Goal: Obtain resource: Obtain resource

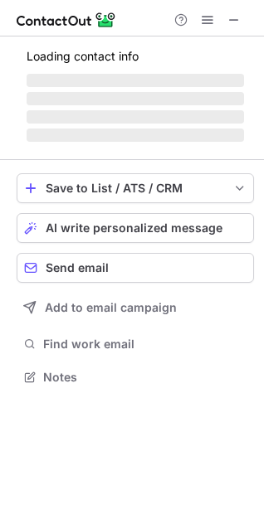
scroll to position [387, 264]
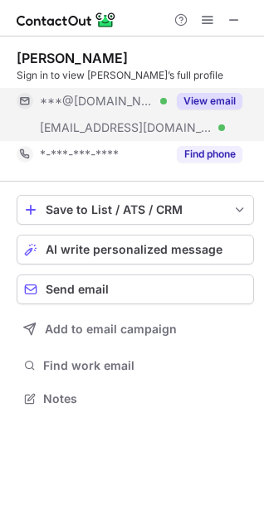
click at [211, 98] on button "View email" at bounding box center [210, 101] width 66 height 17
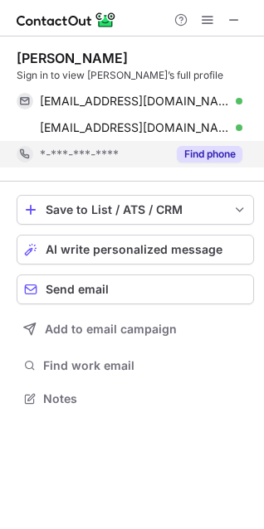
click at [208, 148] on button "Find phone" at bounding box center [210, 154] width 66 height 17
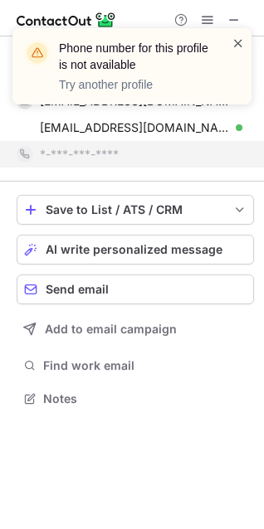
click at [236, 42] on span at bounding box center [237, 43] width 13 height 17
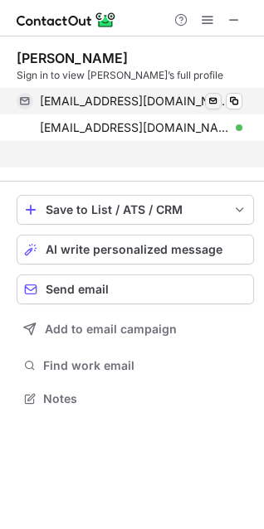
scroll to position [361, 264]
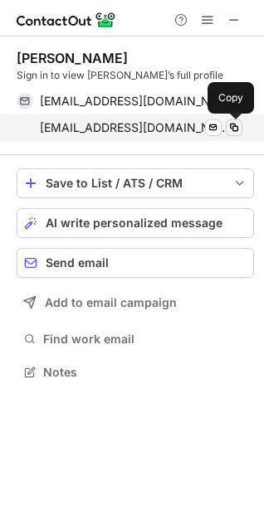
click at [231, 125] on span at bounding box center [233, 127] width 13 height 13
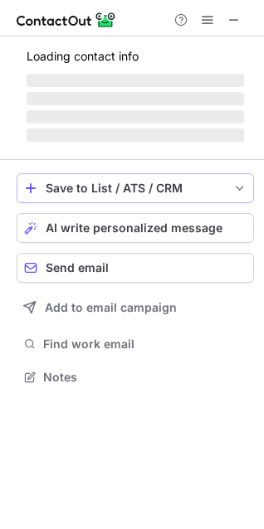
scroll to position [387, 264]
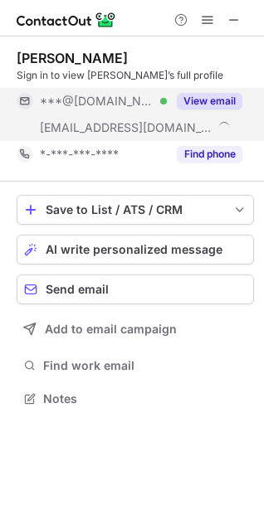
click at [210, 104] on button "View email" at bounding box center [210, 101] width 66 height 17
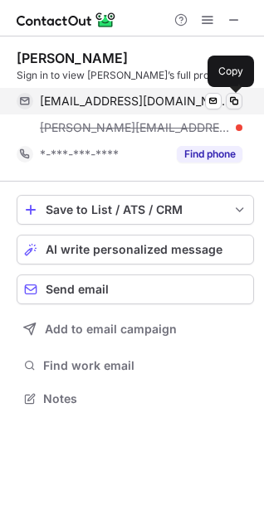
click at [229, 97] on span at bounding box center [233, 101] width 13 height 13
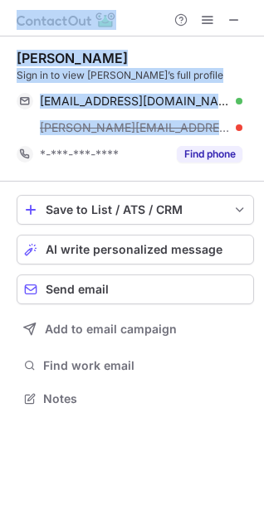
drag, startPoint x: 206, startPoint y: 129, endPoint x: -6, endPoint y: 137, distance: 212.4
click at [0, 137] on html "Jennifer Stuart Sign in to view Jennifer’s full profile ja.stuart@hotmail.co.uk…" at bounding box center [132, 264] width 264 height 529
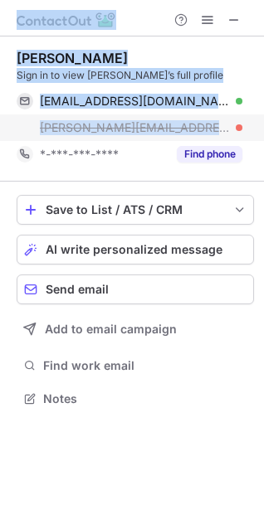
copy div "Jennifer Stuart Sign in to view Jennifer’s full profile ja.stuart@hotmail.co.uk…"
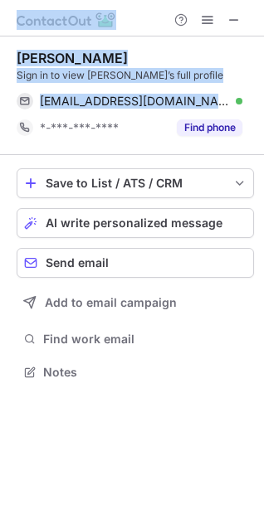
scroll to position [361, 264]
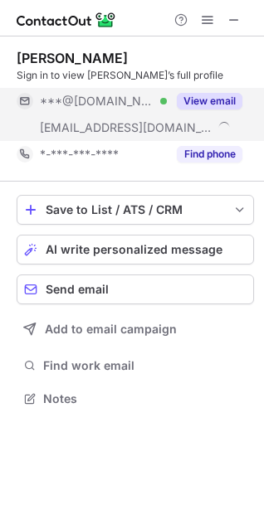
scroll to position [387, 264]
click at [197, 96] on button "View email" at bounding box center [210, 101] width 66 height 17
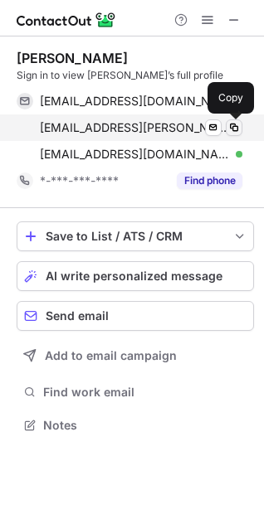
click at [233, 126] on span at bounding box center [233, 127] width 13 height 13
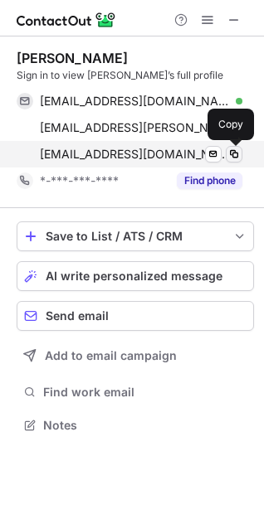
click at [231, 154] on span at bounding box center [233, 154] width 13 height 13
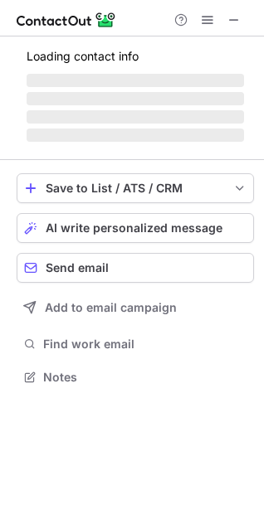
scroll to position [387, 264]
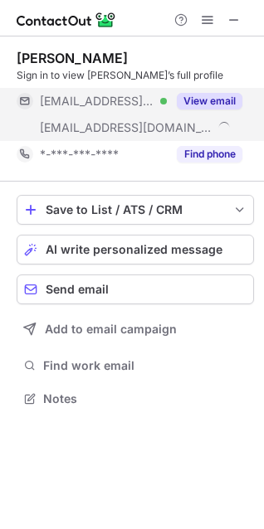
click at [215, 102] on button "View email" at bounding box center [210, 101] width 66 height 17
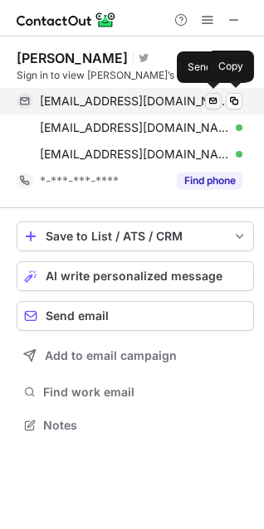
scroll to position [414, 264]
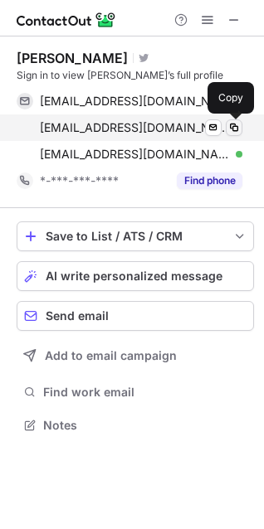
click at [230, 129] on span at bounding box center [233, 127] width 13 height 13
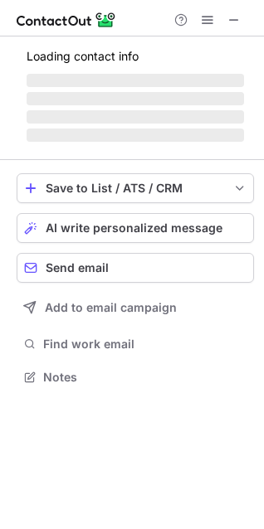
scroll to position [361, 264]
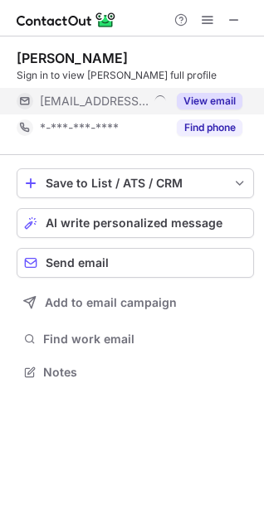
click at [219, 98] on button "View email" at bounding box center [210, 101] width 66 height 17
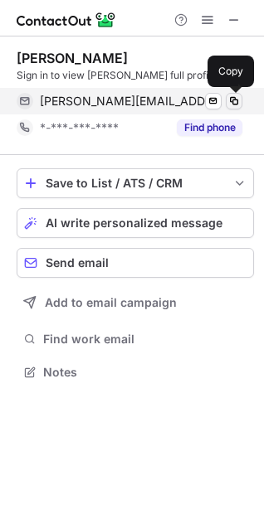
click at [230, 100] on span at bounding box center [233, 101] width 13 height 13
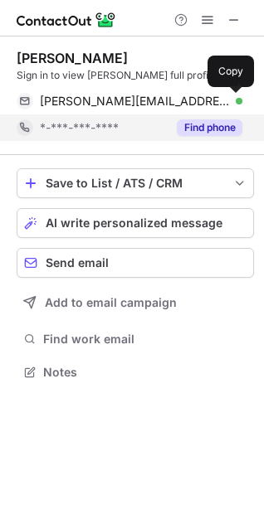
click at [209, 133] on button "Find phone" at bounding box center [210, 127] width 66 height 17
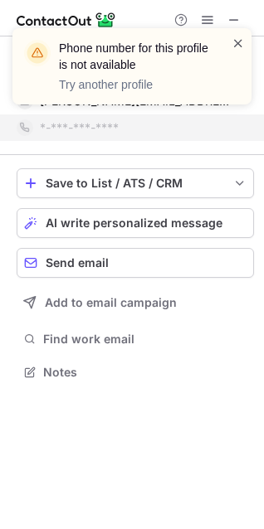
click at [235, 49] on span at bounding box center [237, 43] width 13 height 17
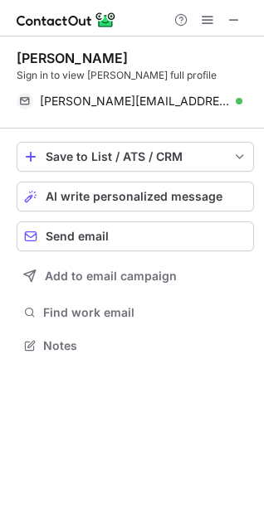
scroll to position [334, 264]
